Goal: Complete application form

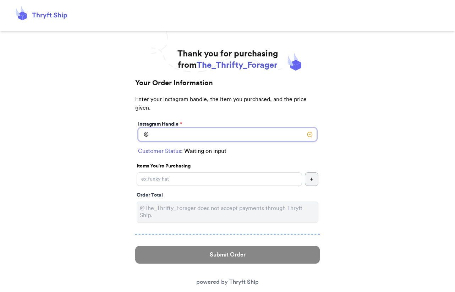
click at [279, 133] on input "Instagram Handle *" at bounding box center [227, 134] width 179 height 13
type input "scanfamilythrifts"
select select "IA"
type input "[PERSON_NAME]"
type input "50325"
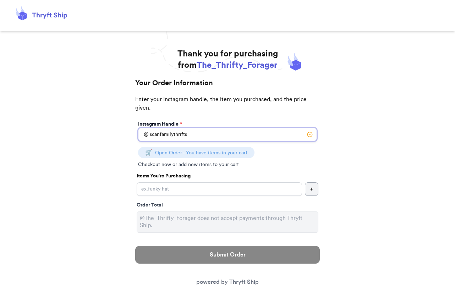
type input "scanfamilythrifts"
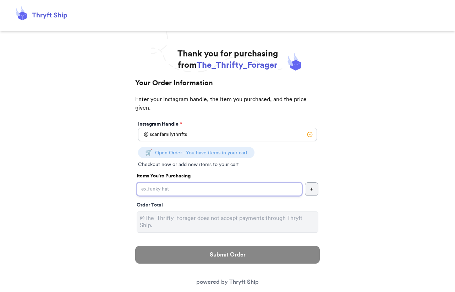
click at [265, 191] on input "Instagram Handle *" at bounding box center [219, 188] width 165 height 13
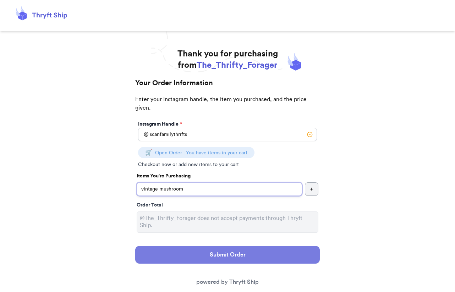
type input "vintage mushroom"
click at [251, 255] on button "Submit Order" at bounding box center [227, 255] width 184 height 18
select select "IA"
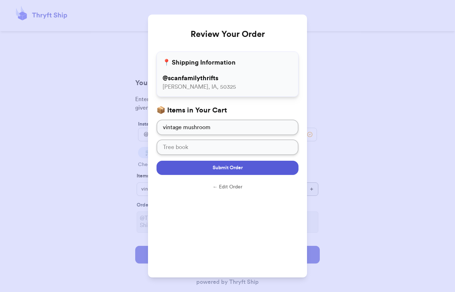
click at [240, 170] on span "Submit Order" at bounding box center [227, 167] width 30 height 7
